Goal: Communication & Community: Answer question/provide support

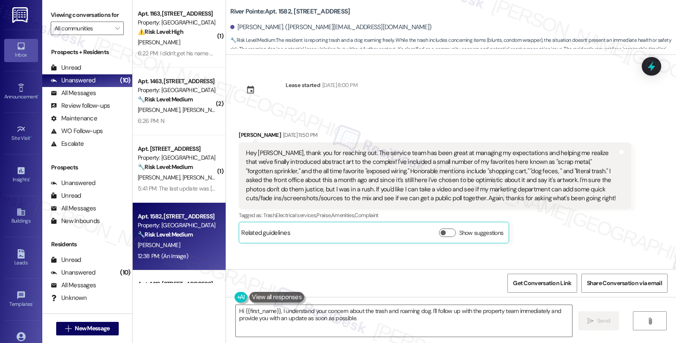
scroll to position [1860, 0]
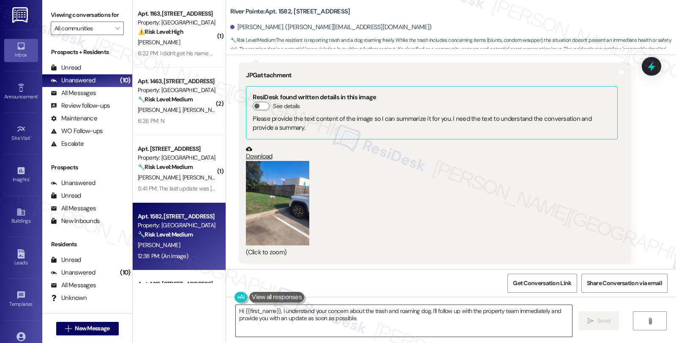
drag, startPoint x: 275, startPoint y: 309, endPoint x: 233, endPoint y: 309, distance: 42.7
click at [212, 309] on div "( 1 ) Apt. 1163, [STREET_ADDRESS] Property: River Pointe ⚠️ Risk Level: High Th…" at bounding box center [404, 171] width 543 height 343
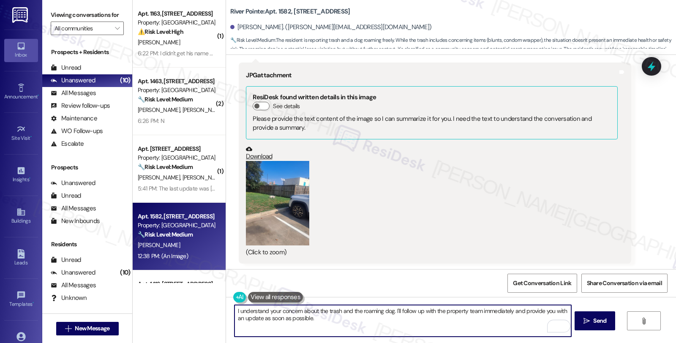
click at [275, 224] on button "Zoom image" at bounding box center [277, 203] width 63 height 84
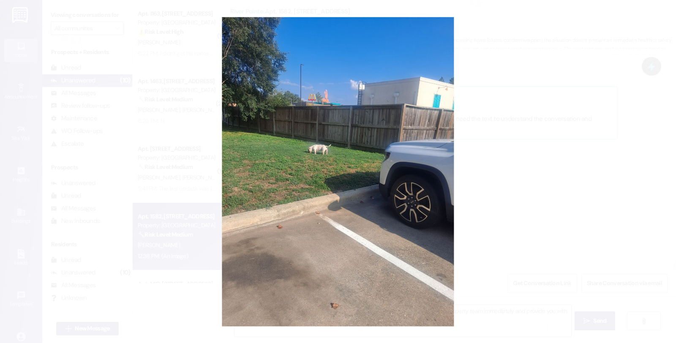
click at [490, 178] on button "Unzoom image" at bounding box center [338, 171] width 676 height 343
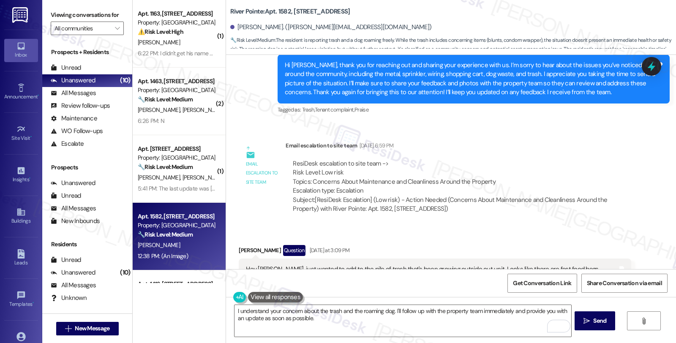
scroll to position [968, 0]
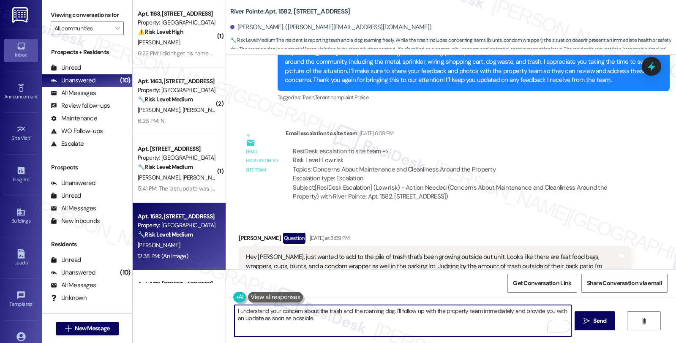
click at [391, 309] on textarea "I understand your concern about the trash and the roaming dog. I'll follow up w…" at bounding box center [402, 321] width 336 height 32
click at [503, 310] on textarea "I understand your concern about the trash and the roaming dog. We'll look into …" at bounding box center [402, 321] width 336 height 32
click at [485, 319] on textarea "I understand your concern about the trash and the roaming dog. We'll look into …" at bounding box center [402, 321] width 336 height 32
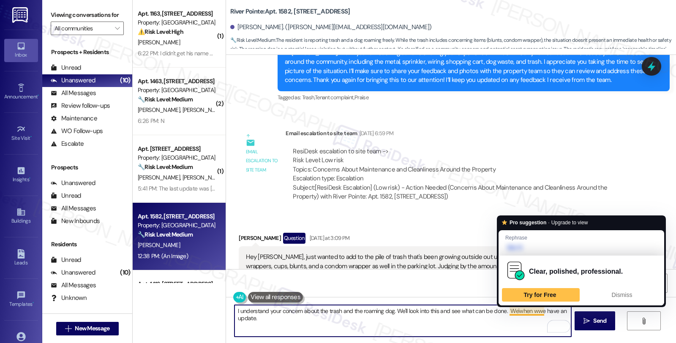
click at [534, 315] on textarea "I understand your concern about the trash and the roaming dog. We'll look into …" at bounding box center [402, 321] width 336 height 32
click at [514, 311] on textarea "I understand your concern about the trash and the roaming dog. We'll look into …" at bounding box center [402, 321] width 336 height 32
click at [511, 311] on textarea "I understand your concern about the trash and the roaming dog. We'll look into …" at bounding box center [402, 321] width 336 height 32
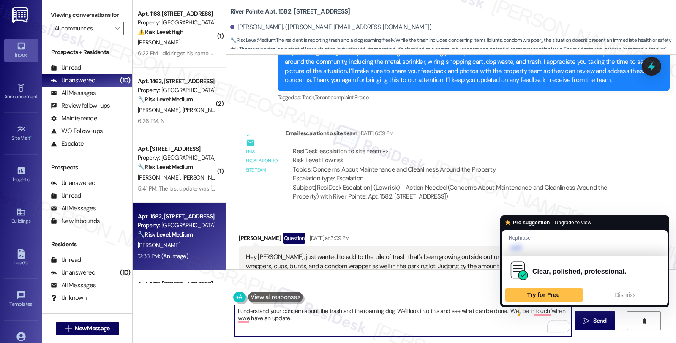
click at [513, 310] on textarea "I understand your concern about the trash and the roaming dog. We'll look into …" at bounding box center [402, 321] width 336 height 32
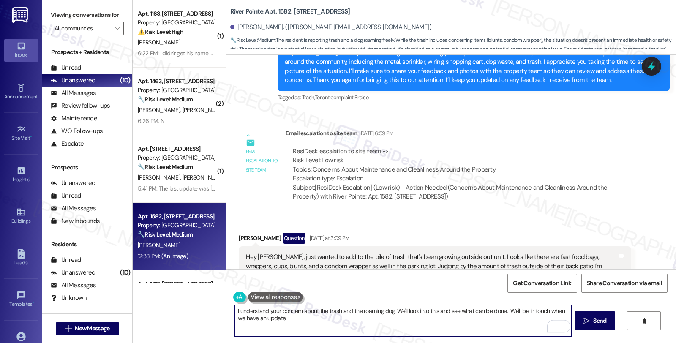
click at [293, 318] on textarea "I understand your concern about the trash and the roaming dog. We'll look into …" at bounding box center [402, 321] width 336 height 32
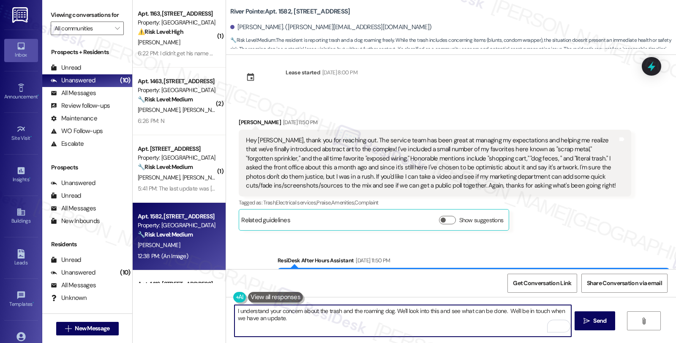
scroll to position [0, 0]
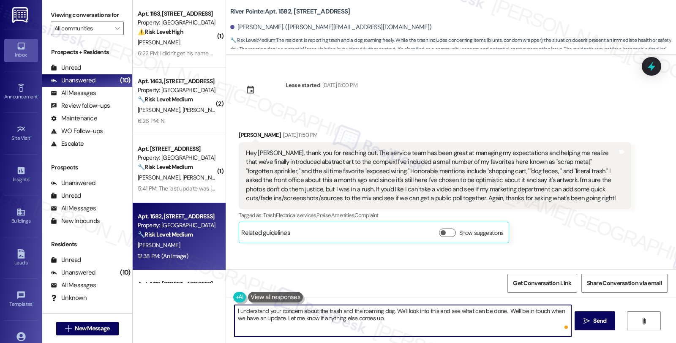
type textarea "I understand your concern about the trash and the roaming dog. We'll look into …"
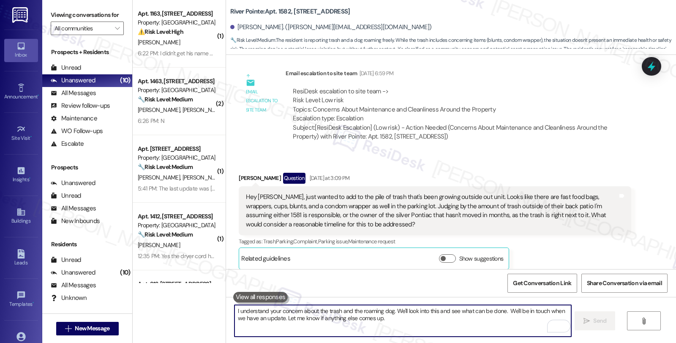
scroll to position [1015, 0]
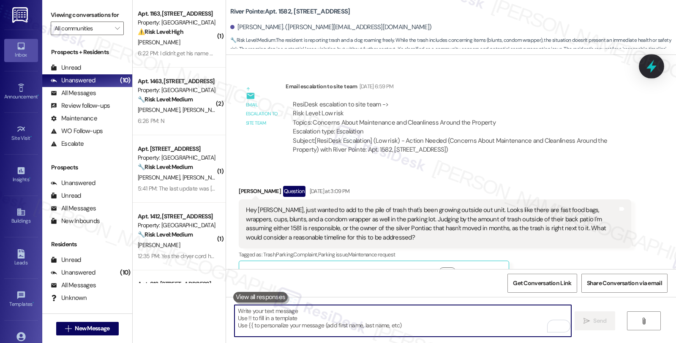
click at [653, 66] on icon at bounding box center [651, 66] width 10 height 13
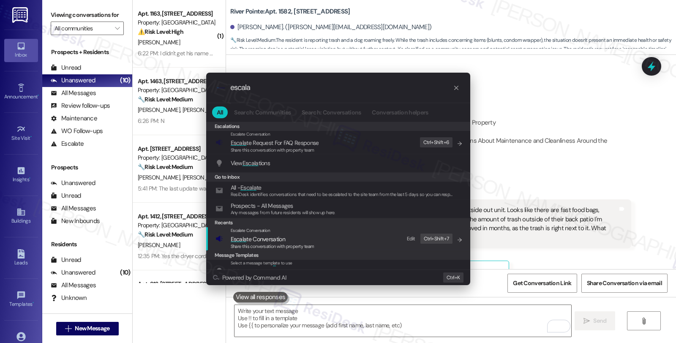
type input "escala"
click at [284, 243] on span "Share this conversation with property team" at bounding box center [273, 246] width 84 height 6
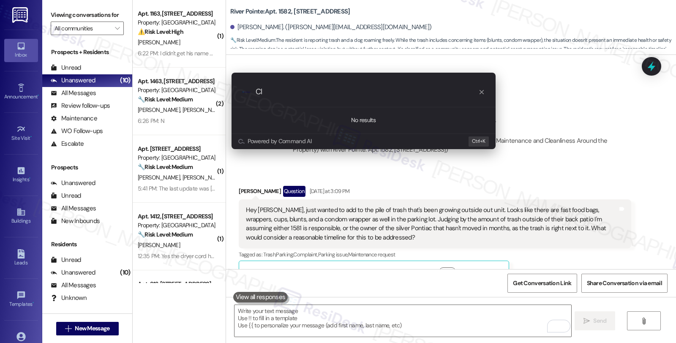
type input "C"
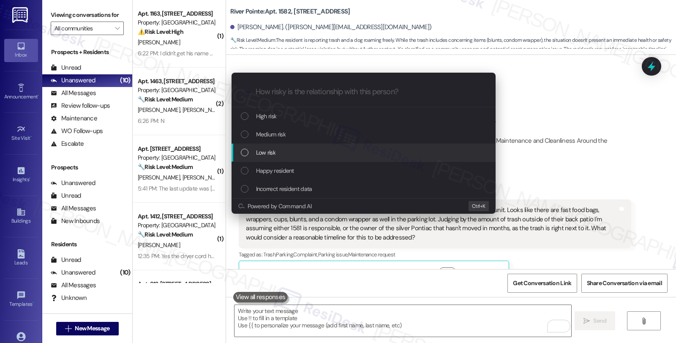
click at [272, 147] on div "Low risk" at bounding box center [363, 153] width 264 height 18
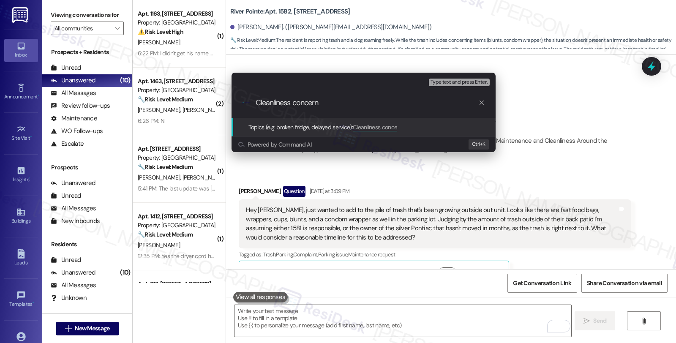
type input "Cleanliness concerns"
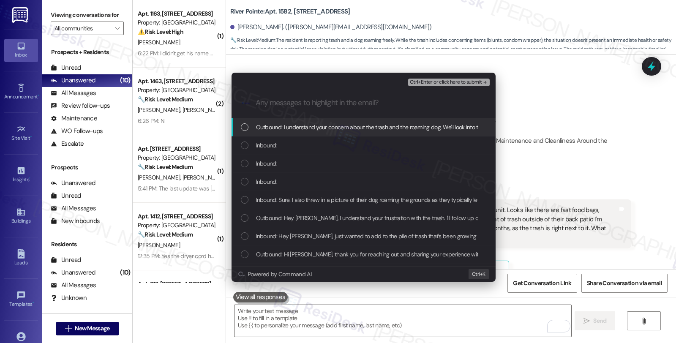
click at [272, 147] on span "Inbound:" at bounding box center [266, 145] width 21 height 9
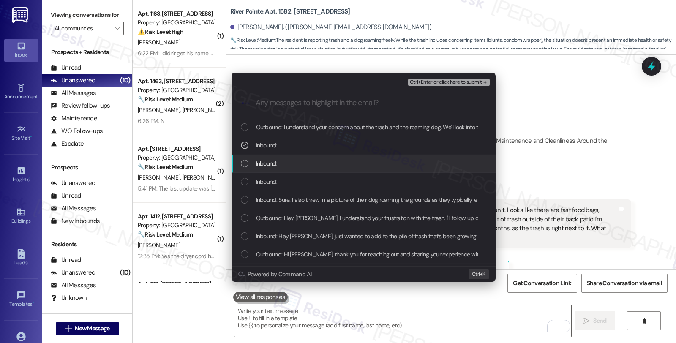
click at [272, 165] on span "Inbound:" at bounding box center [266, 163] width 21 height 9
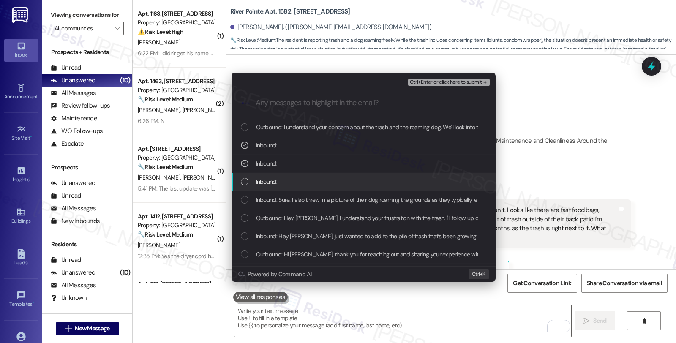
click at [272, 185] on span "Inbound:" at bounding box center [266, 181] width 21 height 9
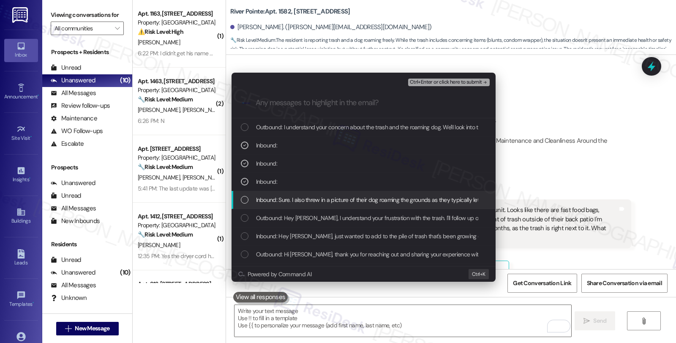
click at [272, 201] on span "Inbound: Sure. I also threw in a picture of their dog roaming the grounds as th…" at bounding box center [373, 199] width 235 height 9
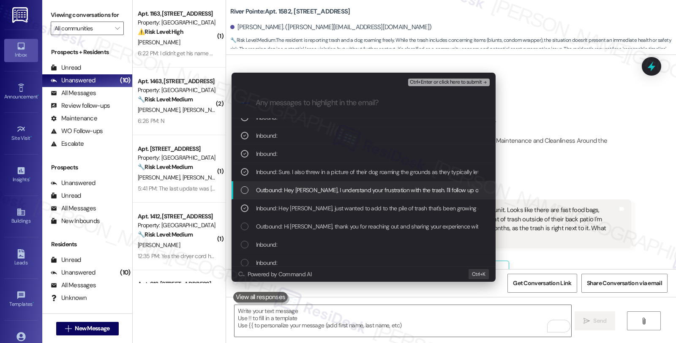
scroll to position [47, 0]
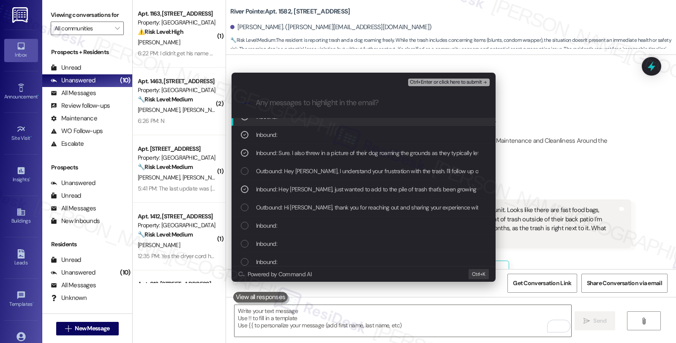
click at [437, 86] on button "Ctrl+Enter or click here to submit" at bounding box center [449, 83] width 82 height 8
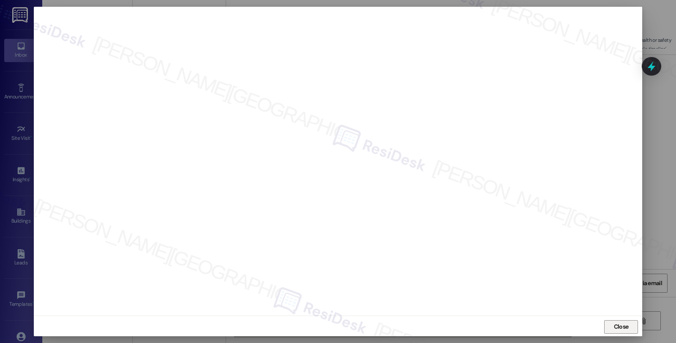
click at [623, 329] on span "Close" at bounding box center [621, 326] width 15 height 9
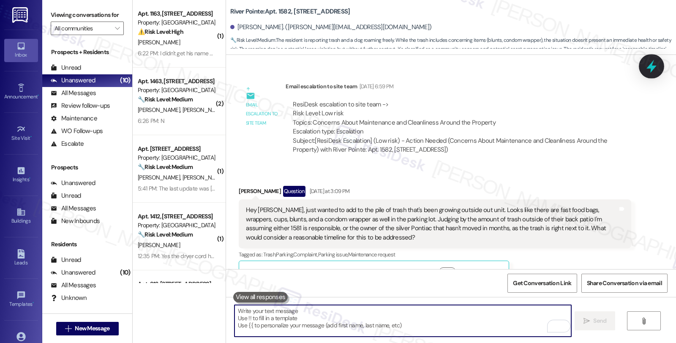
click at [653, 73] on icon at bounding box center [651, 66] width 14 height 14
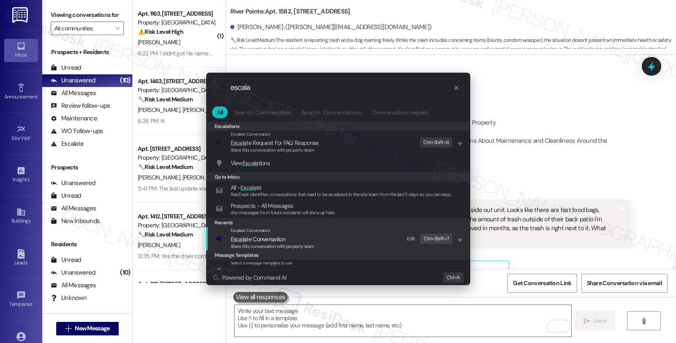
type input "escala"
click at [264, 233] on span "Escalate Conversation" at bounding box center [251, 230] width 40 height 5
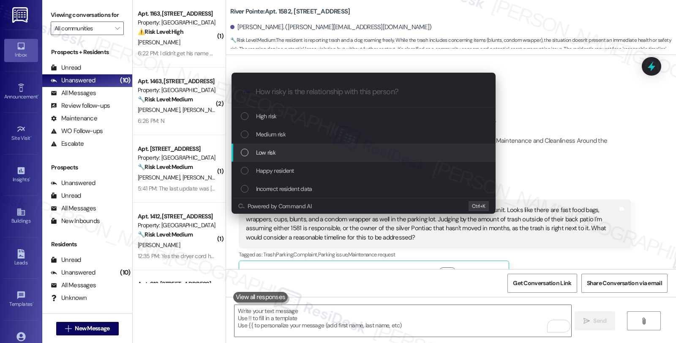
click at [270, 148] on span "Low risk" at bounding box center [265, 152] width 19 height 9
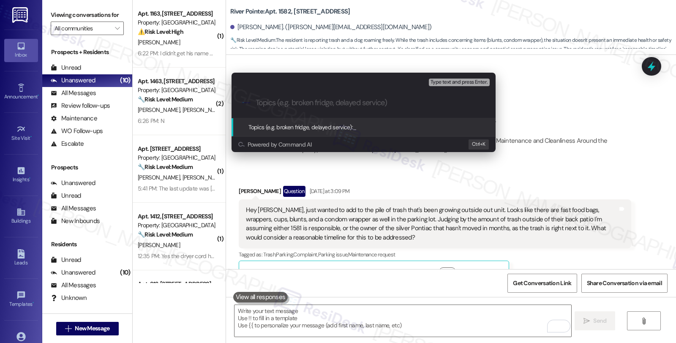
paste input "Cleanliness concerns"
type input "Cleanliness concerns"
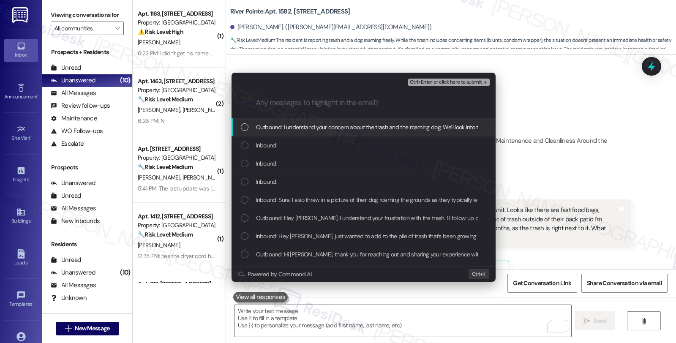
click at [277, 143] on div "Inbound:" at bounding box center [364, 145] width 247 height 9
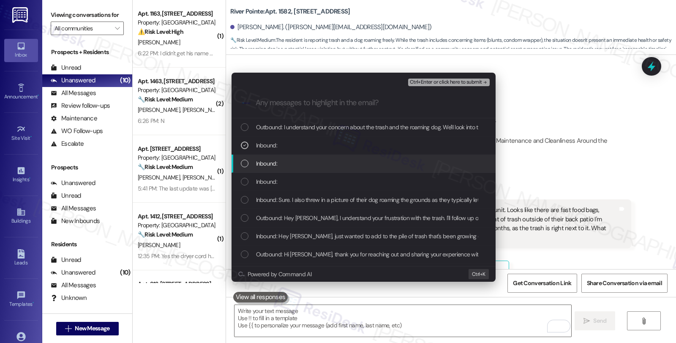
click at [272, 161] on span "Inbound:" at bounding box center [266, 163] width 21 height 9
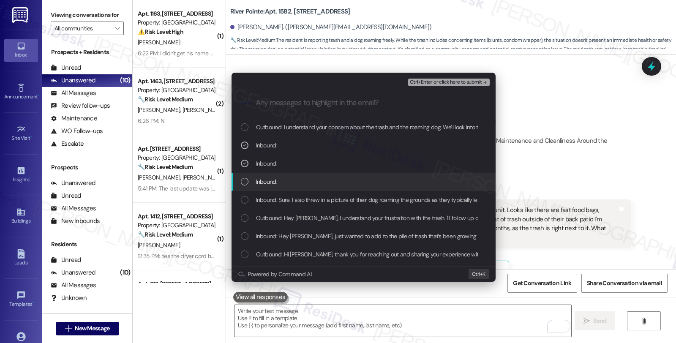
click at [272, 185] on span "Inbound:" at bounding box center [266, 181] width 21 height 9
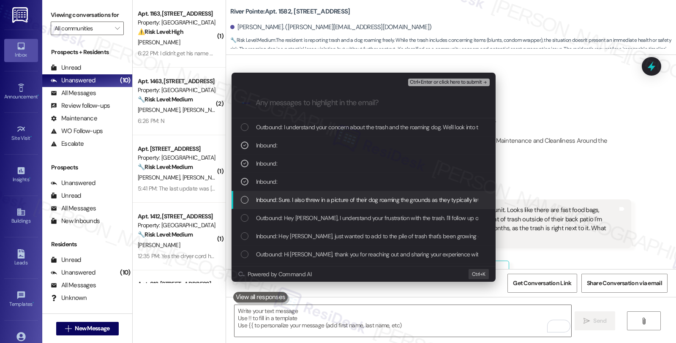
click at [272, 195] on span "Inbound: Sure. I also threw in a picture of their dog roaming the grounds as th…" at bounding box center [373, 199] width 235 height 9
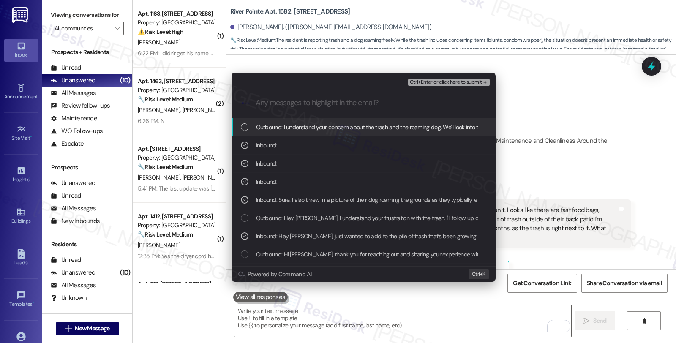
click at [424, 79] on button "Ctrl+Enter or click here to submit" at bounding box center [449, 83] width 82 height 8
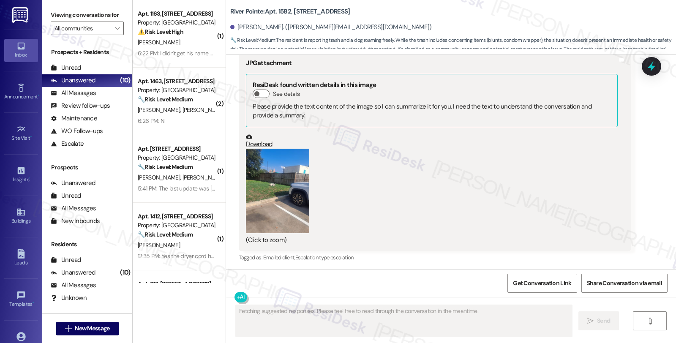
scroll to position [1953, 0]
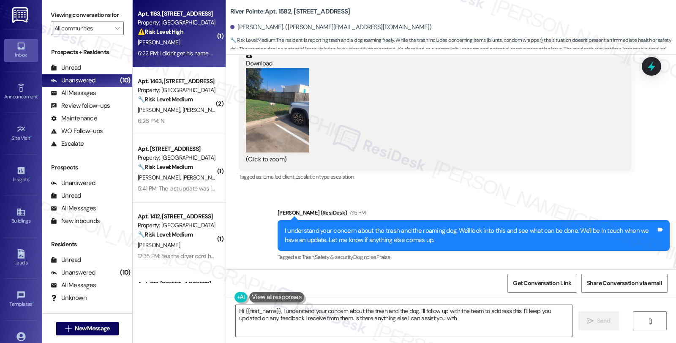
type textarea "Hi {{first_name}}, I understand your concern about the trash and the dog. I'll …"
click at [198, 35] on div "⚠️ Risk Level: High The resident is alleging that a maintenance worker entered …" at bounding box center [177, 31] width 78 height 9
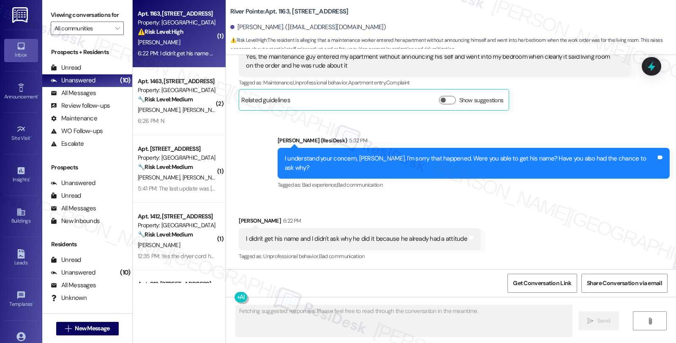
scroll to position [656, 0]
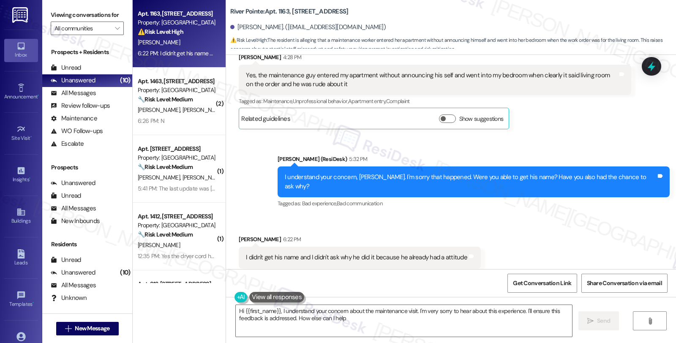
type textarea "Hi {{first_name}}, I understand your concern about the maintenance visit. I'm v…"
